Goal: Find specific page/section: Find specific page/section

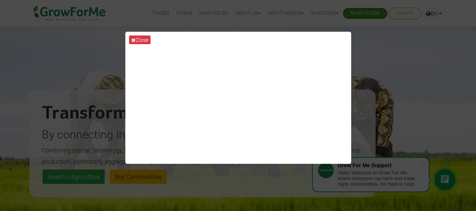
click at [392, 105] on div "Close" at bounding box center [238, 105] width 476 height 211
click at [136, 38] on button "Close" at bounding box center [139, 39] width 21 height 9
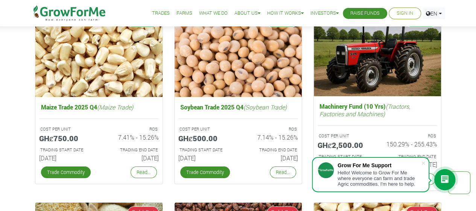
scroll to position [1191, 0]
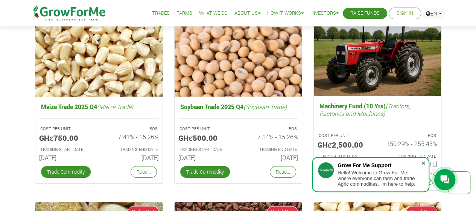
click at [423, 163] on span at bounding box center [424, 163] width 8 height 8
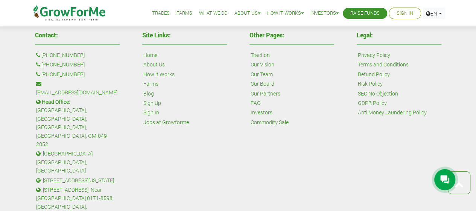
scroll to position [1755, 0]
click at [261, 73] on link "Our Team" at bounding box center [262, 74] width 22 height 8
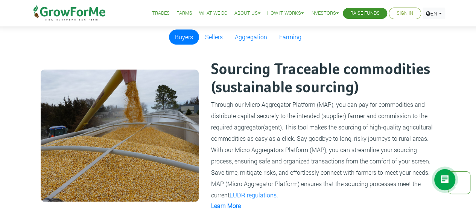
scroll to position [453, 0]
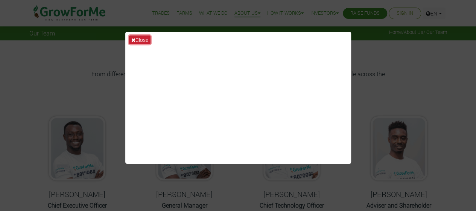
click at [134, 41] on icon at bounding box center [133, 39] width 4 height 5
